Goal: Task Accomplishment & Management: Use online tool/utility

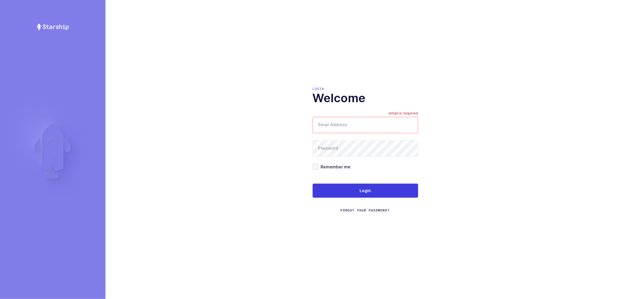
click at [345, 123] on input "Email Address" at bounding box center [365, 125] width 105 height 16
type input "[PERSON_NAME][EMAIL_ADDRESS][DOMAIN_NAME]"
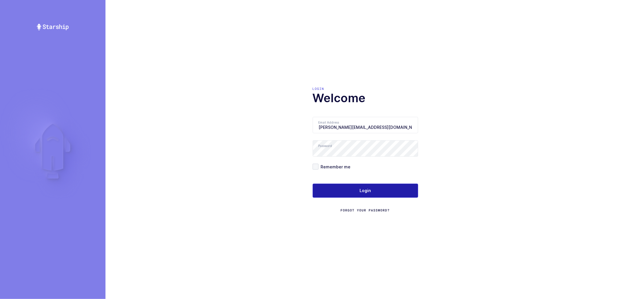
click at [343, 188] on button "Login" at bounding box center [365, 191] width 105 height 14
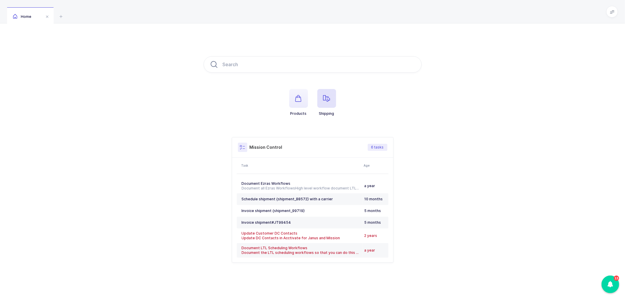
click at [332, 102] on span "button" at bounding box center [326, 98] width 19 height 19
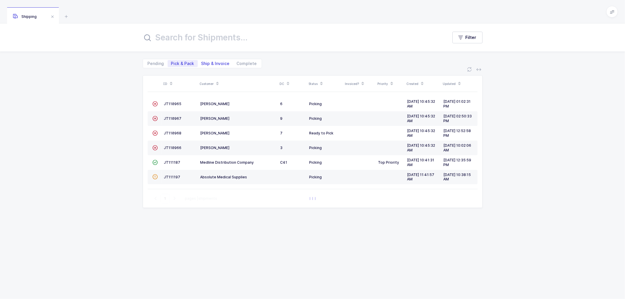
click at [210, 62] on span "Ship & Invoice" at bounding box center [215, 64] width 28 height 4
click at [202, 61] on input "Ship & Invoice" at bounding box center [200, 62] width 4 height 4
radio input "true"
radio input "false"
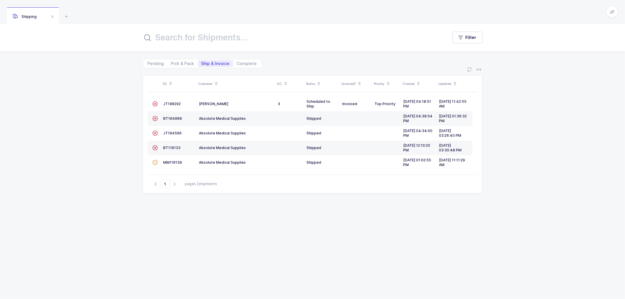
click at [215, 80] on icon at bounding box center [216, 81] width 3 height 3
